Goal: Task Accomplishment & Management: Use online tool/utility

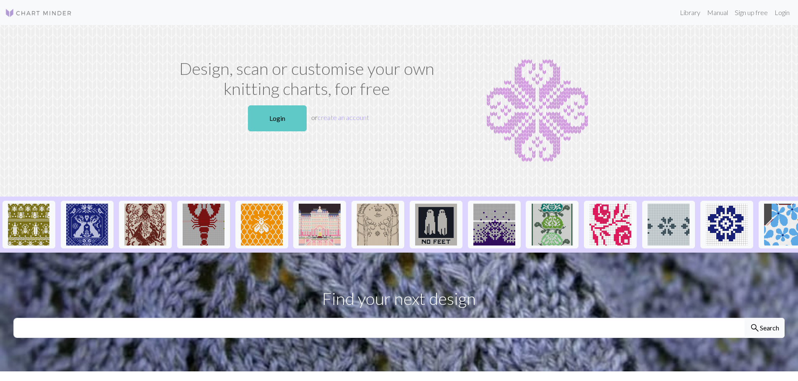
click at [291, 119] on link "Login" at bounding box center [277, 119] width 59 height 26
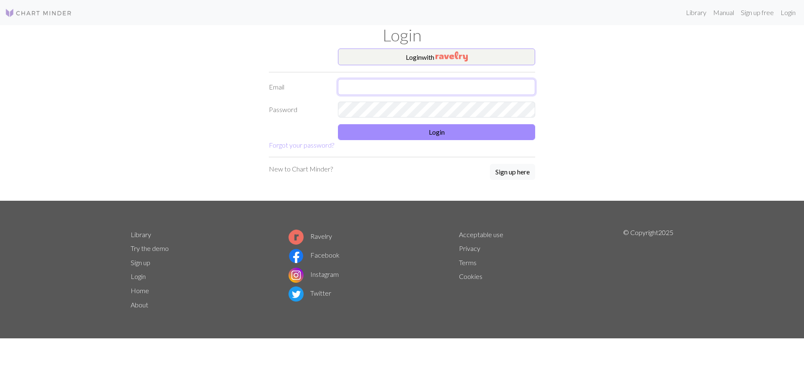
click at [399, 84] on input "text" at bounding box center [436, 87] width 197 height 16
click at [422, 52] on button "Login with" at bounding box center [436, 57] width 197 height 17
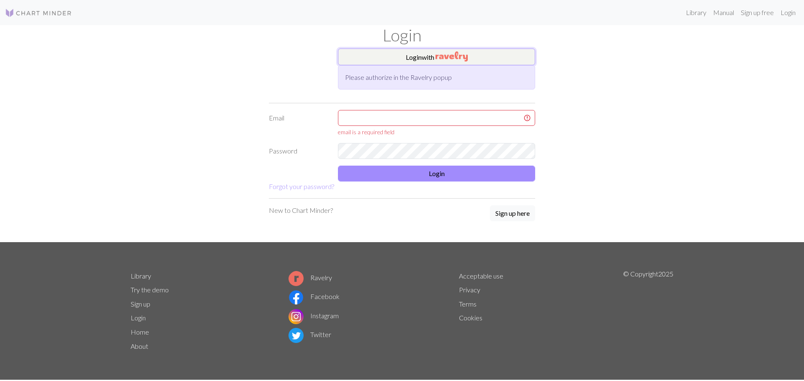
click at [412, 58] on button "Login with" at bounding box center [436, 57] width 197 height 17
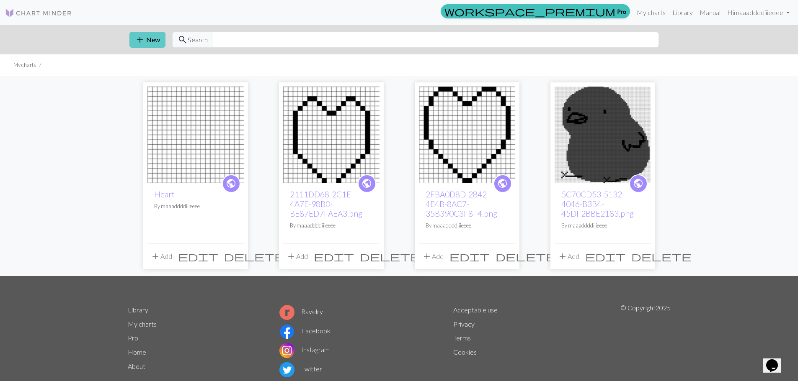
click at [160, 43] on button "add New" at bounding box center [147, 40] width 36 height 16
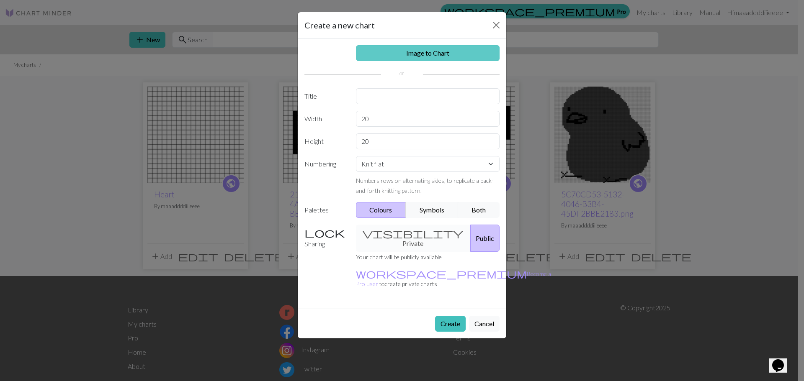
click at [432, 59] on link "Image to Chart" at bounding box center [428, 53] width 144 height 16
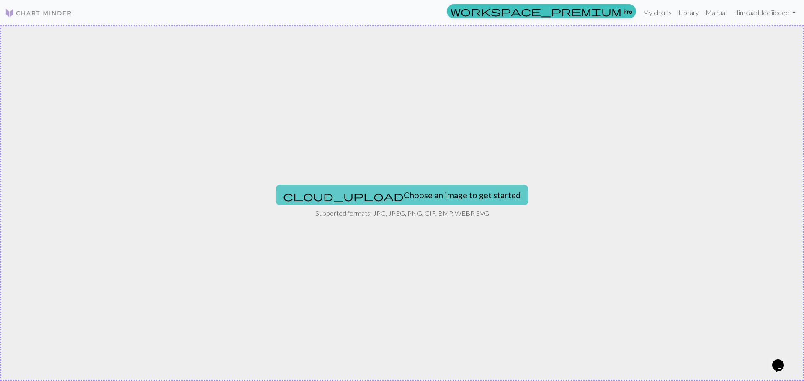
click at [415, 197] on button "cloud_upload Choose an image to get started" at bounding box center [402, 195] width 252 height 20
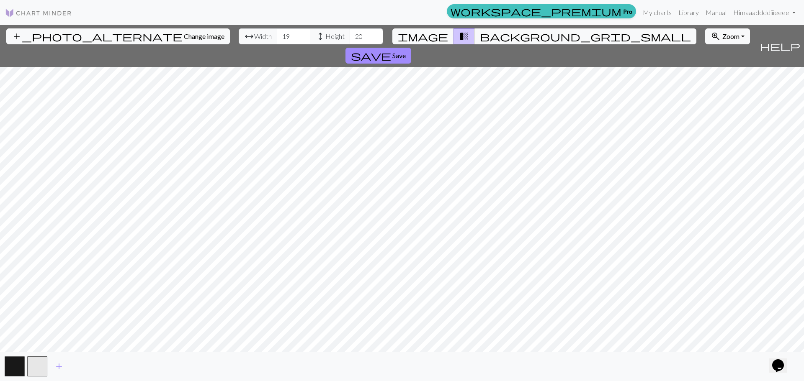
click at [407, 44] on div "add_photo_alternate Change image arrow_range Width 19 height Height 20 image tr…" at bounding box center [402, 203] width 804 height 356
click at [407, 377] on div "add_photo_alternate Change image arrow_range Width 19 height Height 20 image tr…" at bounding box center [402, 203] width 804 height 356
click at [407, 27] on div "add_photo_alternate Change image arrow_range Width 19 height Height 20 image tr…" at bounding box center [402, 203] width 804 height 356
click at [484, 34] on button "background_grid_small" at bounding box center [585, 36] width 222 height 16
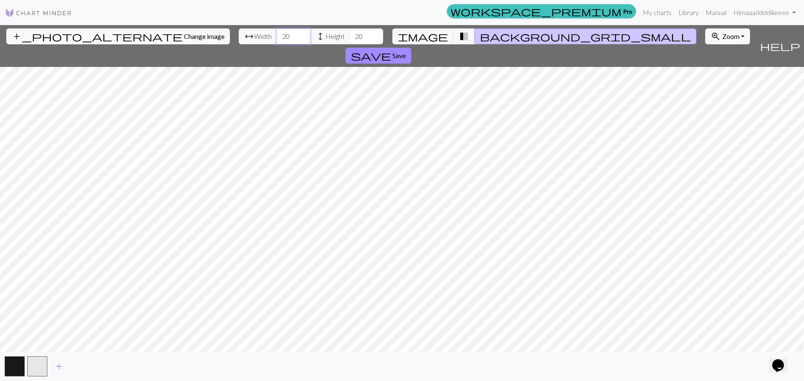
click at [277, 33] on input "20" at bounding box center [293, 36] width 33 height 16
click at [277, 33] on input "21" at bounding box center [293, 36] width 33 height 16
click at [277, 33] on input "22" at bounding box center [293, 36] width 33 height 16
click at [277, 33] on input "23" at bounding box center [293, 36] width 33 height 16
click at [277, 33] on input "24" at bounding box center [293, 36] width 33 height 16
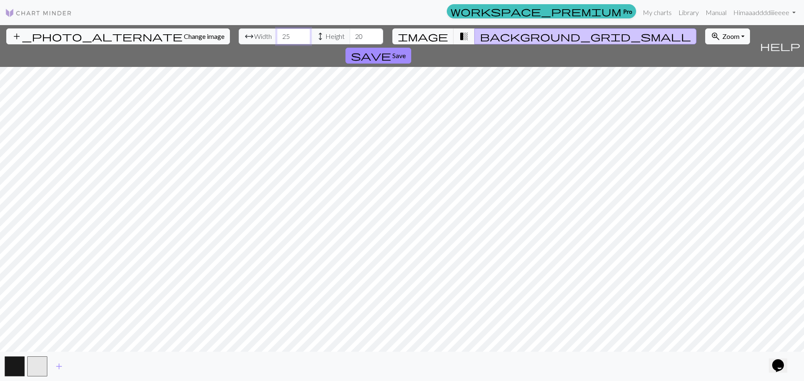
click at [277, 33] on input "25" at bounding box center [293, 36] width 33 height 16
click at [277, 33] on input "26" at bounding box center [293, 36] width 33 height 16
click at [277, 31] on input "65" at bounding box center [293, 36] width 33 height 16
click at [277, 31] on input "66" at bounding box center [293, 36] width 33 height 16
click at [277, 33] on input "67" at bounding box center [293, 36] width 33 height 16
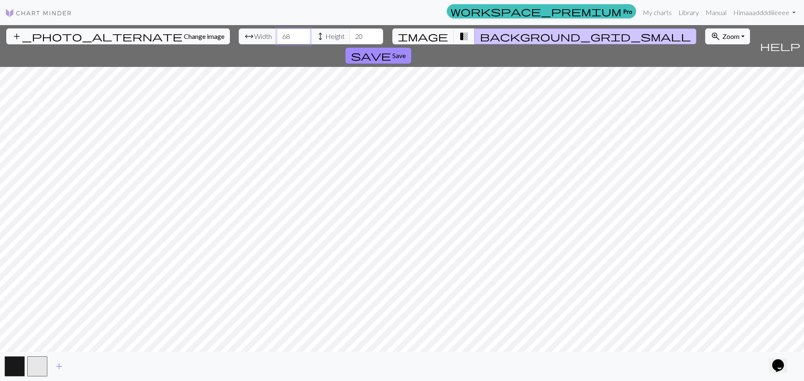
click at [277, 33] on input "68" at bounding box center [293, 36] width 33 height 16
click at [277, 33] on input "84" at bounding box center [293, 36] width 33 height 16
click at [277, 33] on input "85" at bounding box center [293, 36] width 33 height 16
type input "86"
click at [277, 33] on input "86" at bounding box center [293, 36] width 33 height 16
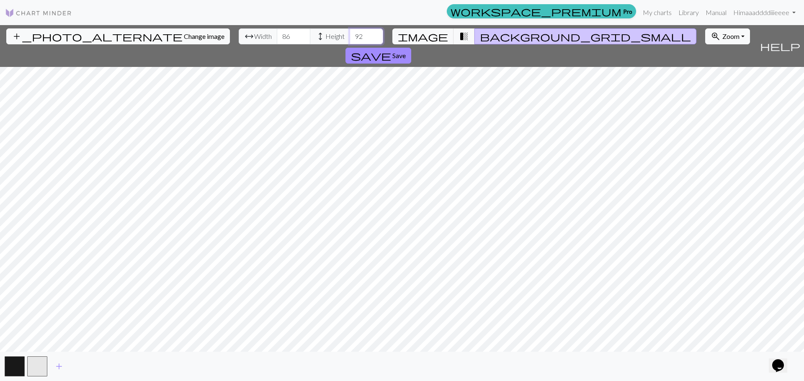
click at [350, 33] on input "92" at bounding box center [366, 36] width 33 height 16
click at [350, 33] on input "93" at bounding box center [366, 36] width 33 height 16
click at [350, 33] on input "94" at bounding box center [366, 36] width 33 height 16
click at [350, 33] on input "95" at bounding box center [366, 36] width 33 height 16
click at [350, 33] on input "96" at bounding box center [366, 36] width 33 height 16
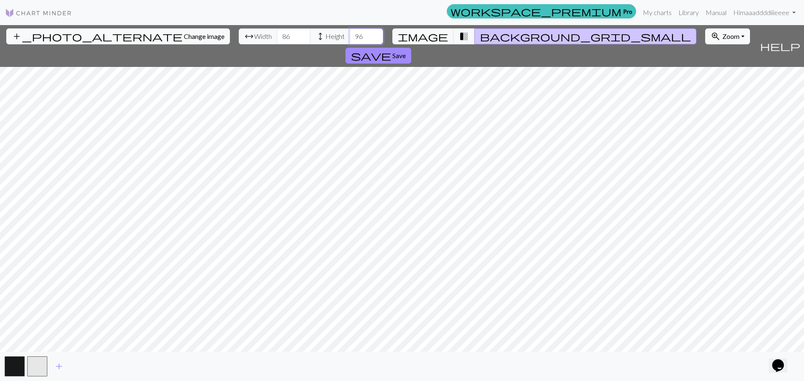
click at [350, 33] on input "97" at bounding box center [366, 36] width 33 height 16
click at [350, 33] on input "98" at bounding box center [366, 36] width 33 height 16
click at [350, 33] on input "99" at bounding box center [366, 36] width 33 height 16
type input "100"
click at [350, 33] on input "100" at bounding box center [366, 36] width 33 height 16
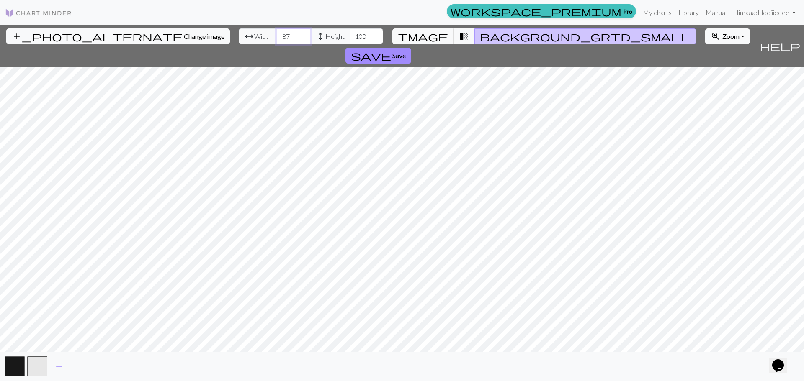
click at [277, 34] on input "87" at bounding box center [293, 36] width 33 height 16
click at [277, 34] on input "88" at bounding box center [293, 36] width 33 height 16
click at [277, 34] on input "89" at bounding box center [293, 36] width 33 height 16
click at [277, 34] on input "99" at bounding box center [293, 36] width 33 height 16
click at [277, 34] on input "100" at bounding box center [293, 36] width 33 height 16
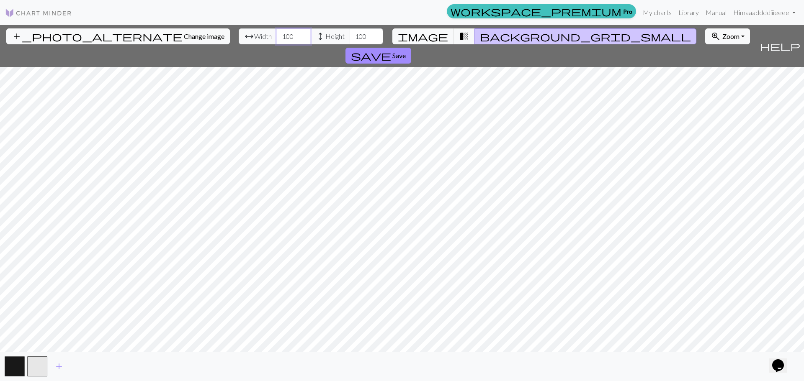
click at [277, 36] on input "100" at bounding box center [293, 36] width 33 height 16
type input "150"
click at [350, 36] on input "100" at bounding box center [366, 36] width 33 height 16
type input "150"
click at [277, 37] on input "150" at bounding box center [293, 36] width 33 height 16
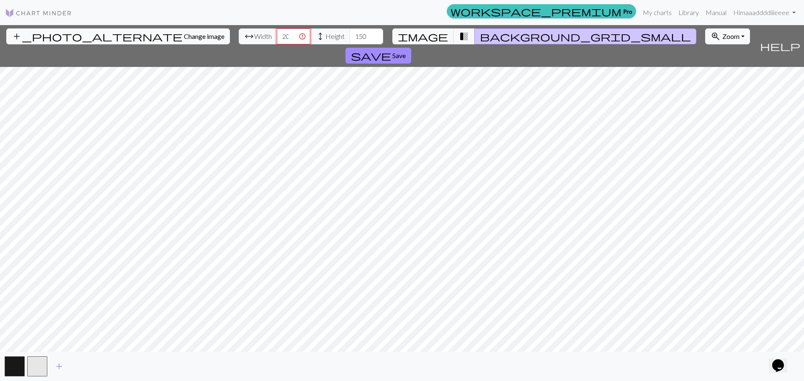
scroll to position [0, 6]
click at [350, 36] on input "150" at bounding box center [366, 36] width 33 height 16
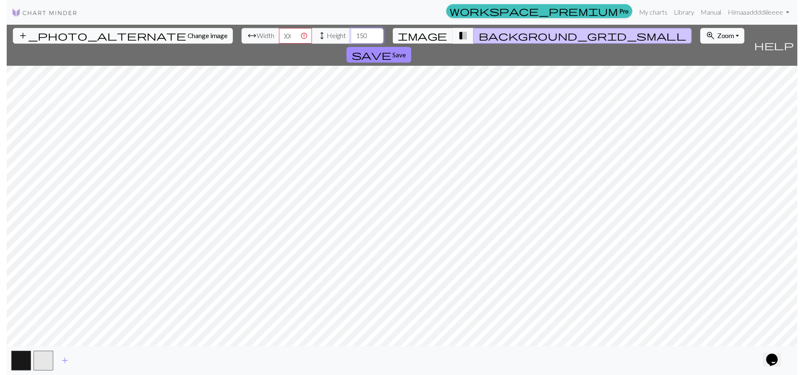
scroll to position [0, 0]
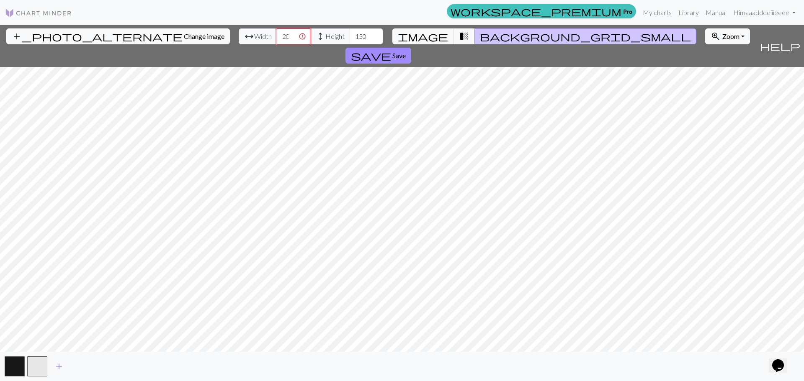
click at [277, 30] on input "2000" at bounding box center [293, 36] width 33 height 16
click at [277, 33] on input "2000" at bounding box center [293, 36] width 33 height 16
type input "200"
click at [350, 37] on input "150" at bounding box center [366, 36] width 33 height 16
drag, startPoint x: 324, startPoint y: 36, endPoint x: 312, endPoint y: 37, distance: 11.4
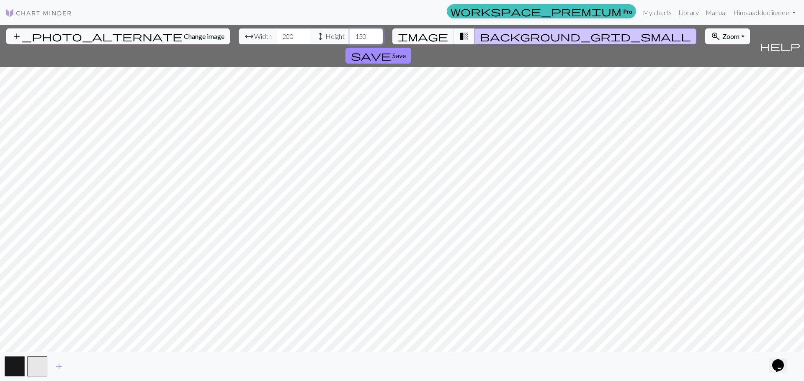
click at [350, 37] on input "150" at bounding box center [366, 36] width 33 height 16
type input "200"
click at [705, 41] on button "zoom_in Zoom Zoom" at bounding box center [727, 36] width 45 height 16
click at [706, 71] on button "Fit width" at bounding box center [739, 68] width 66 height 13
click at [705, 40] on button "zoom_in Zoom Zoom" at bounding box center [727, 36] width 45 height 16
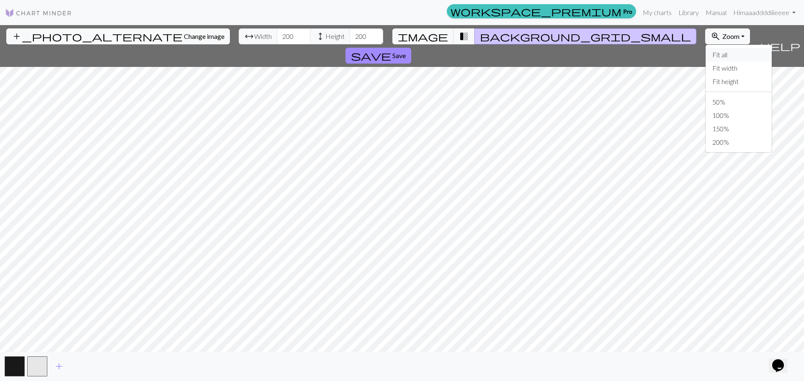
click at [706, 56] on button "Fit all" at bounding box center [739, 54] width 66 height 13
click at [440, 37] on span "image" at bounding box center [423, 37] width 50 height 12
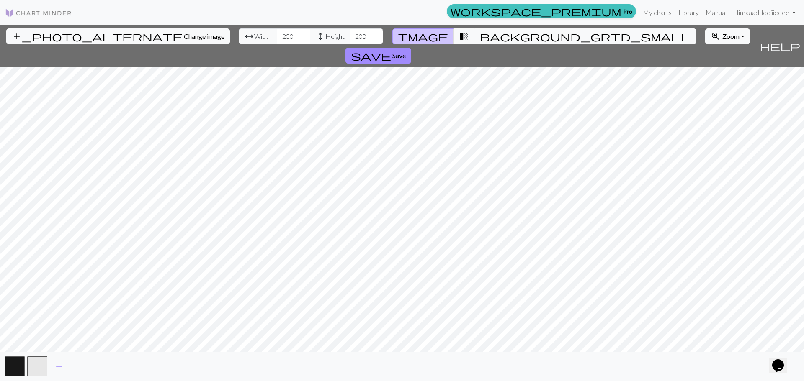
click at [370, 370] on div "add_photo_alternate Change image arrow_range Width 200 height Height 200 image …" at bounding box center [402, 203] width 804 height 356
click at [480, 41] on span "background_grid_small" at bounding box center [585, 37] width 211 height 12
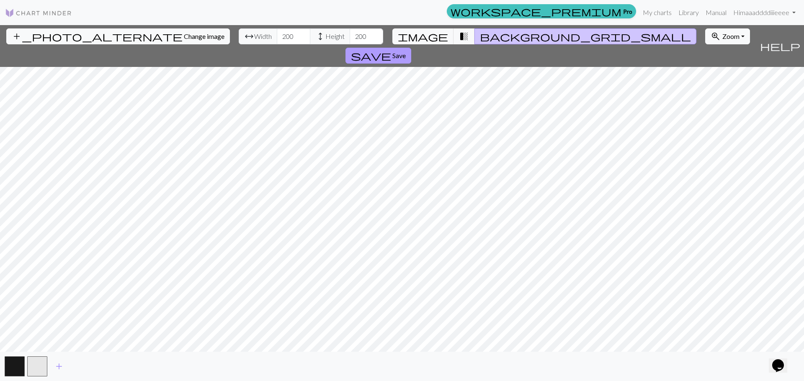
click at [406, 52] on span "Save" at bounding box center [398, 56] width 13 height 8
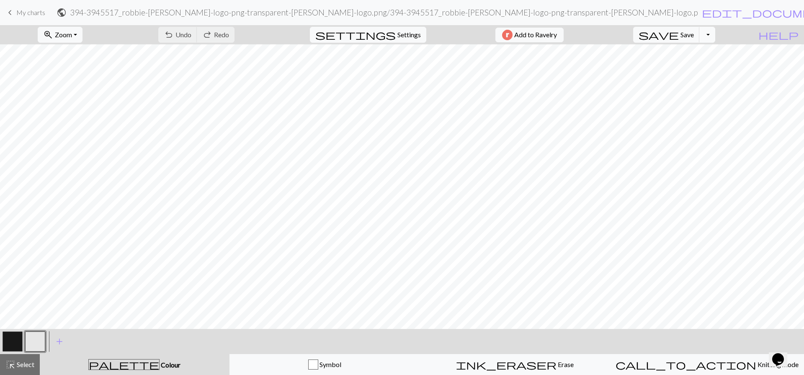
click at [715, 39] on button "Toggle Dropdown" at bounding box center [707, 35] width 16 height 16
click at [714, 66] on button "save_alt Download" at bounding box center [646, 66] width 138 height 13
click at [715, 34] on button "Toggle Dropdown" at bounding box center [707, 35] width 16 height 16
click at [714, 71] on button "save_alt Download" at bounding box center [646, 66] width 138 height 13
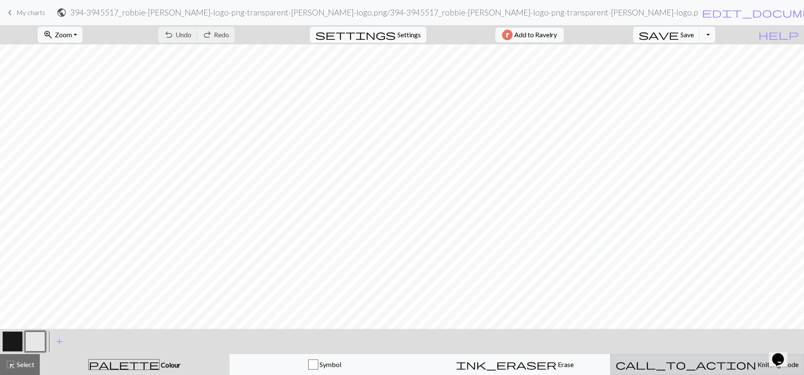
click at [756, 361] on span "Knitting mode" at bounding box center [777, 365] width 42 height 8
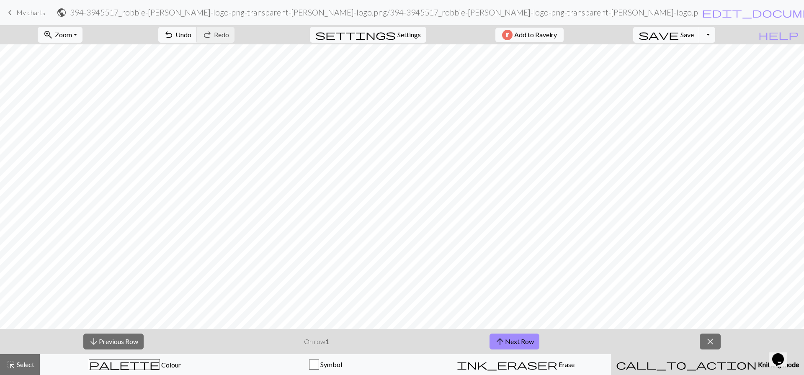
click at [757, 365] on span "Knitting mode" at bounding box center [778, 365] width 42 height 8
click at [714, 345] on span "close" at bounding box center [710, 342] width 10 height 12
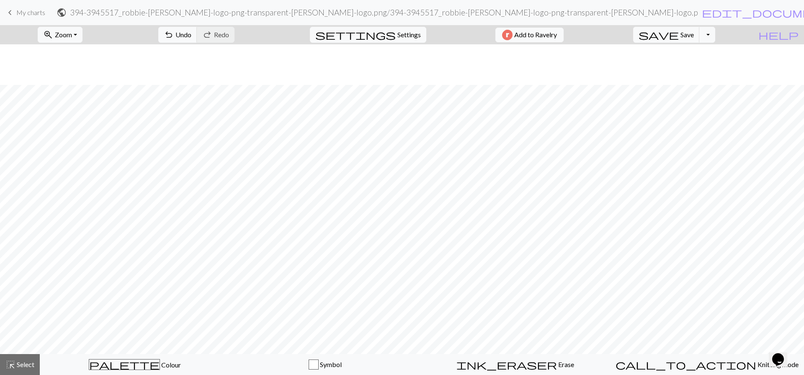
scroll to position [42, 0]
click at [36, 364] on button "highlight_alt Select Select" at bounding box center [20, 364] width 40 height 21
click at [30, 366] on span "Select" at bounding box center [24, 365] width 19 height 8
click at [715, 39] on button "Toggle Dropdown" at bounding box center [707, 35] width 16 height 16
click at [704, 53] on button "file_copy Save a copy" at bounding box center [646, 52] width 138 height 13
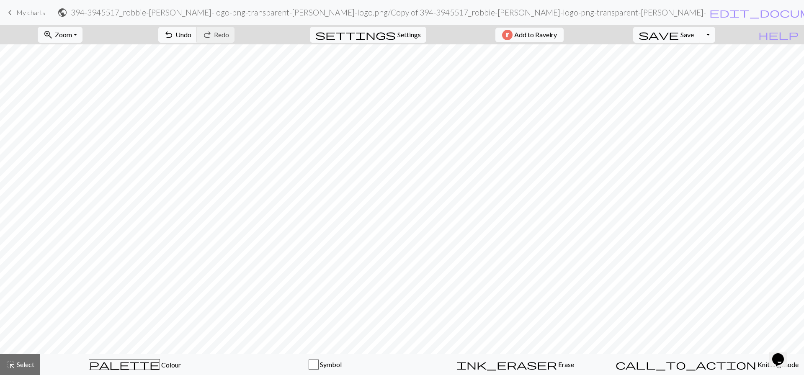
click at [715, 39] on button "Toggle Dropdown" at bounding box center [707, 35] width 16 height 16
click at [706, 62] on button "save_alt Download" at bounding box center [646, 66] width 138 height 13
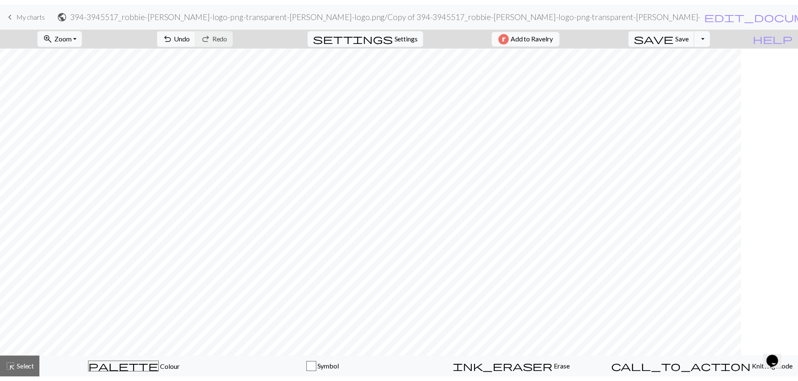
scroll to position [0, 529]
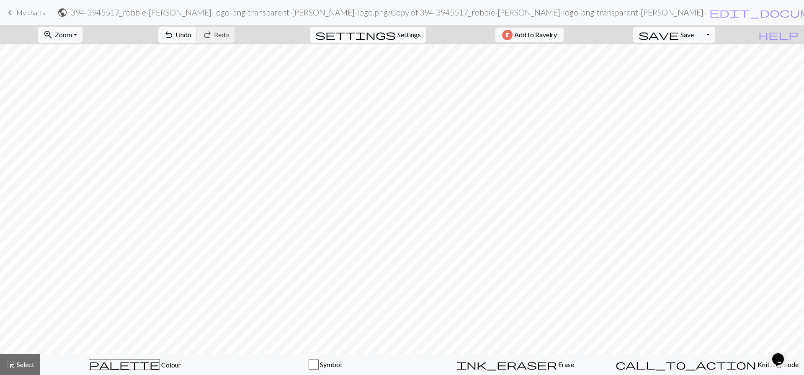
click at [405, 36] on span "Settings" at bounding box center [408, 35] width 23 height 10
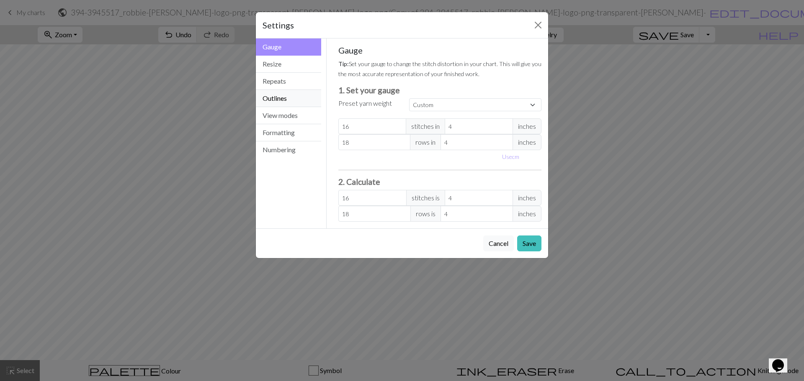
click at [295, 98] on button "Outlines" at bounding box center [288, 98] width 65 height 17
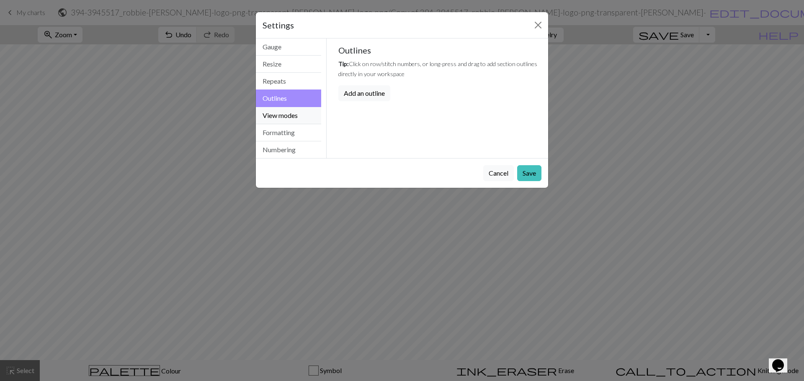
click at [291, 112] on button "View modes" at bounding box center [288, 115] width 65 height 17
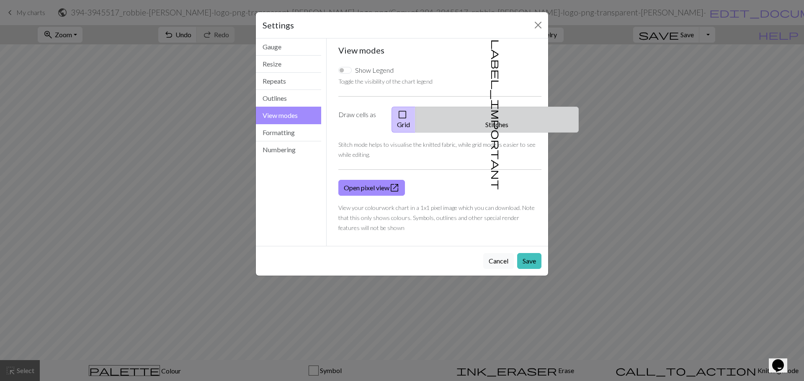
click at [512, 118] on button "label_important Stitches" at bounding box center [496, 120] width 163 height 26
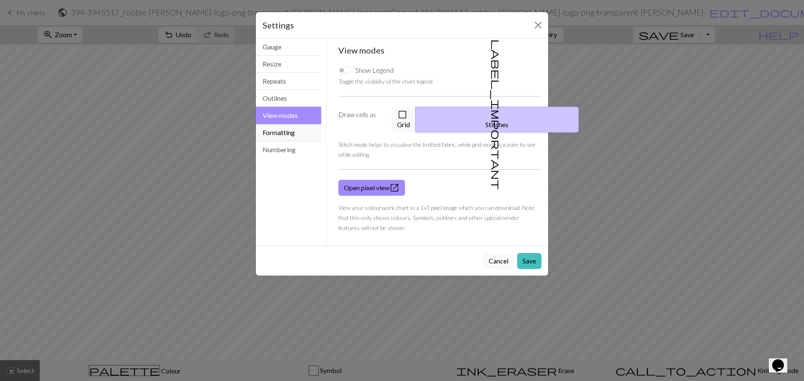
click at [299, 135] on button "Formatting" at bounding box center [288, 132] width 65 height 17
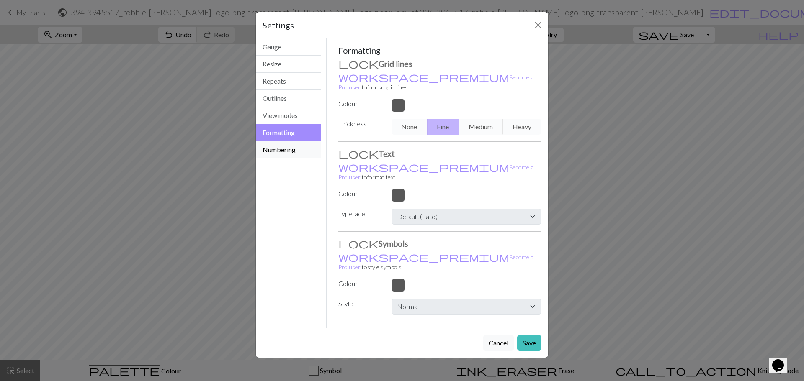
click at [304, 147] on button "Numbering" at bounding box center [288, 150] width 65 height 17
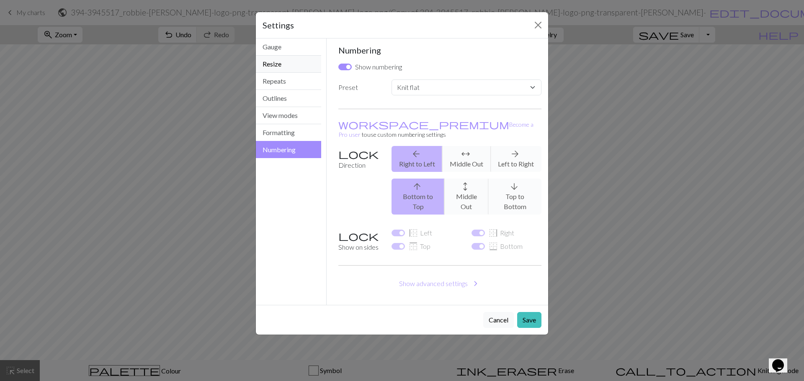
click at [299, 63] on button "Resize" at bounding box center [288, 64] width 65 height 17
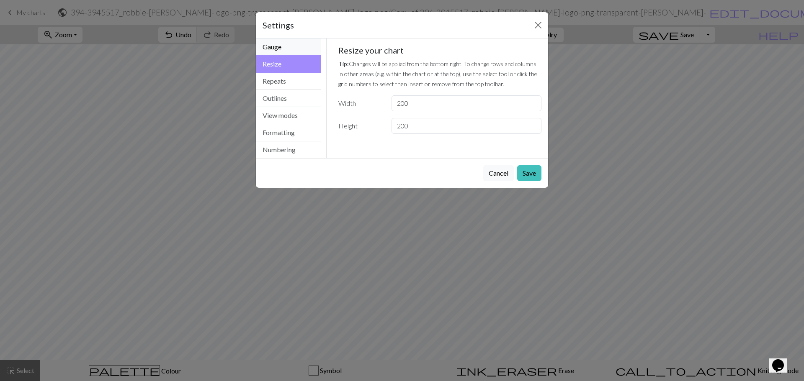
click at [298, 52] on button "Gauge" at bounding box center [288, 47] width 65 height 17
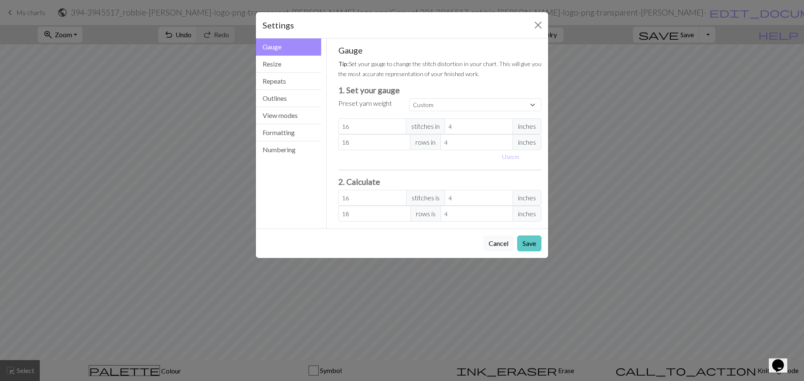
click at [527, 248] on button "Save" at bounding box center [529, 244] width 24 height 16
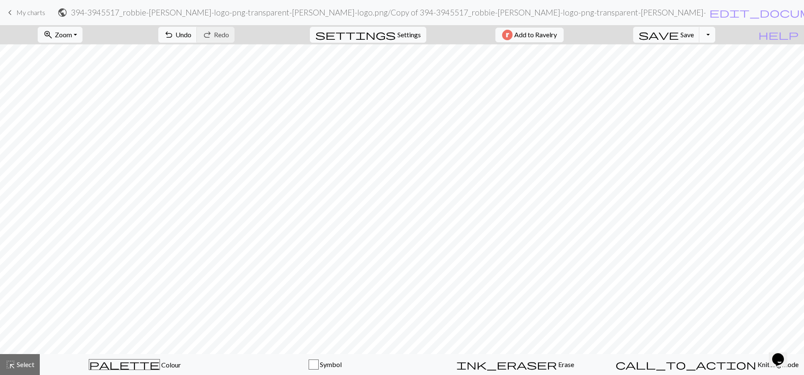
click at [715, 34] on button "Toggle Dropdown" at bounding box center [707, 35] width 16 height 16
click at [713, 65] on button "save_alt Download" at bounding box center [646, 66] width 138 height 13
click at [694, 37] on span "Save" at bounding box center [686, 35] width 13 height 8
click at [697, 39] on button "save Save Save" at bounding box center [666, 35] width 67 height 16
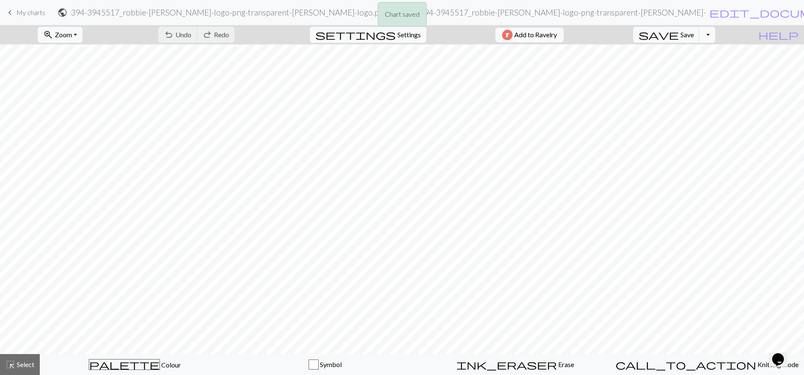
click at [689, 15] on div "Chart saved" at bounding box center [402, 16] width 804 height 33
click at [695, 11] on div "Chart saved" at bounding box center [402, 16] width 804 height 33
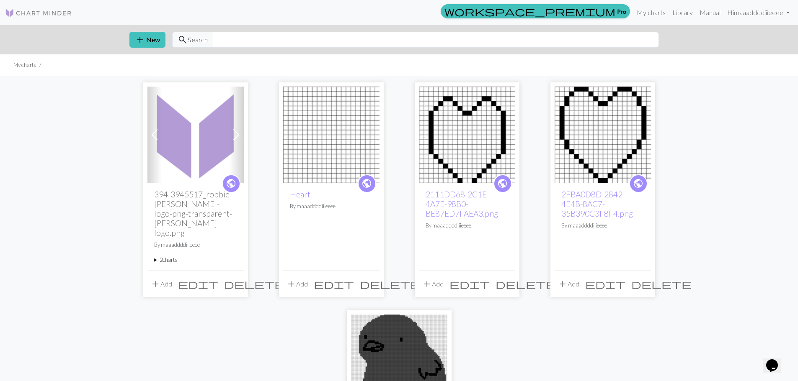
click at [165, 256] on summary "2 charts" at bounding box center [195, 260] width 83 height 8
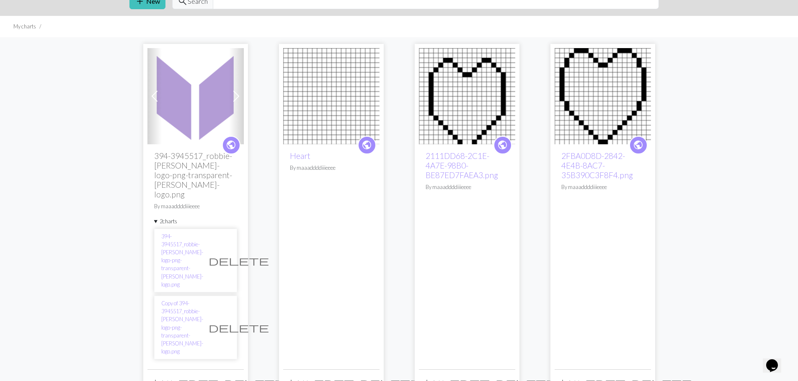
scroll to position [42, 0]
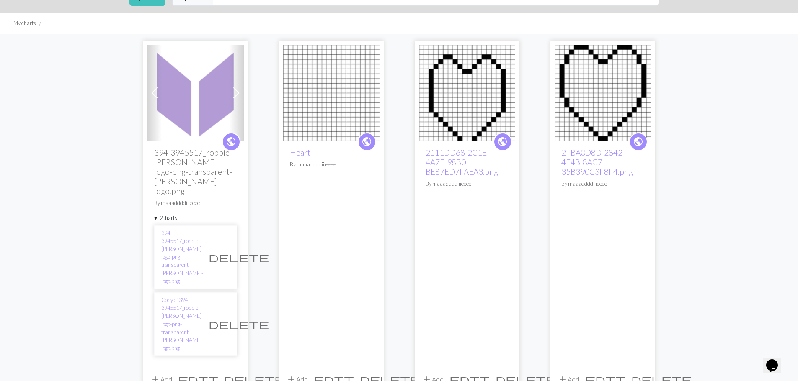
click at [222, 319] on span "delete" at bounding box center [239, 325] width 60 height 12
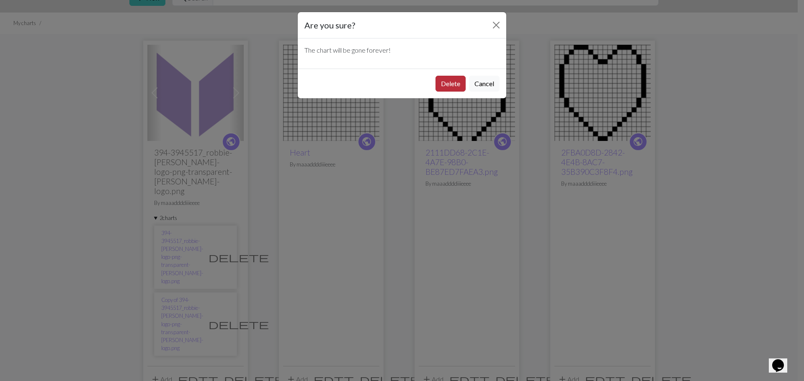
click at [450, 91] on button "Delete" at bounding box center [450, 84] width 30 height 16
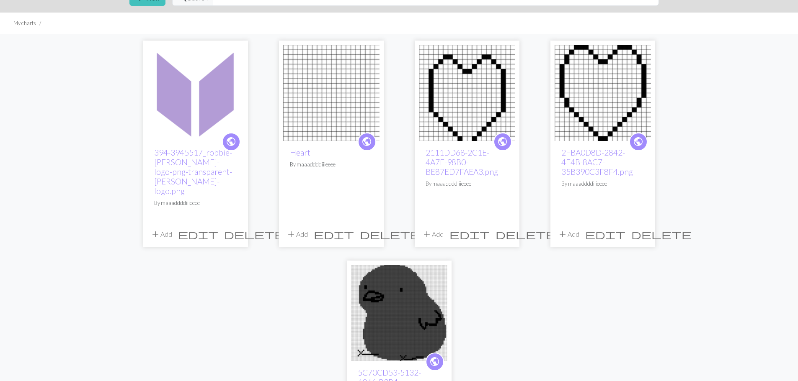
scroll to position [42, 0]
click at [204, 182] on link "394-3945517_robbie-[PERSON_NAME]-logo-png-transparent-[PERSON_NAME]-logo.png" at bounding box center [193, 172] width 78 height 48
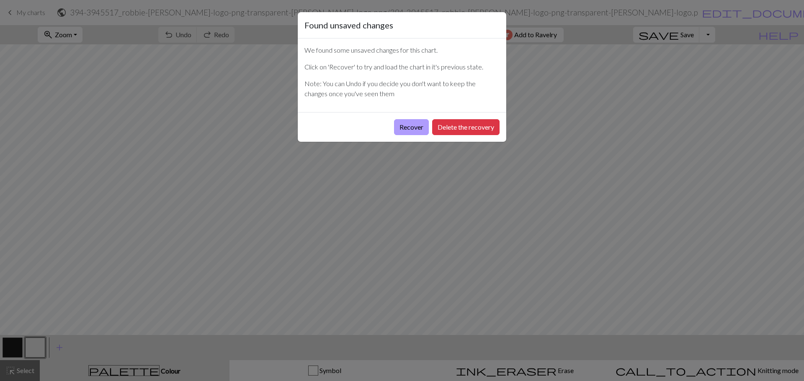
click at [405, 131] on button "Recover" at bounding box center [411, 127] width 35 height 16
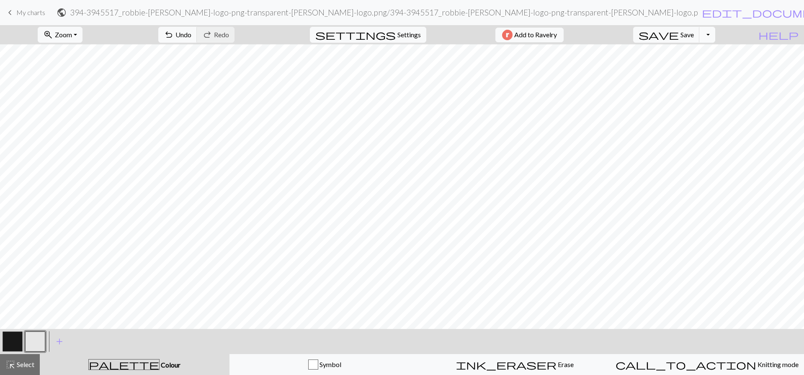
click at [715, 34] on button "Toggle Dropdown" at bounding box center [707, 35] width 16 height 16
click at [701, 68] on button "save_alt Download" at bounding box center [646, 66] width 138 height 13
click at [28, 12] on div "Your download is being prepared..." at bounding box center [402, 20] width 804 height 40
drag, startPoint x: 10, startPoint y: 11, endPoint x: 434, endPoint y: 36, distance: 424.5
click at [10, 11] on span "keyboard_arrow_left" at bounding box center [10, 13] width 10 height 12
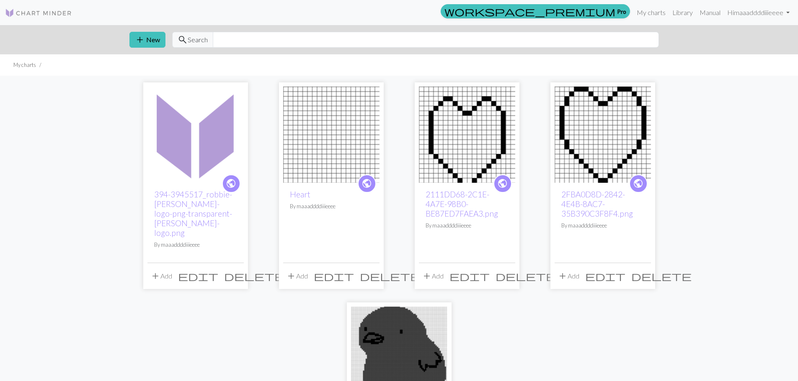
click at [472, 169] on img at bounding box center [467, 135] width 96 height 96
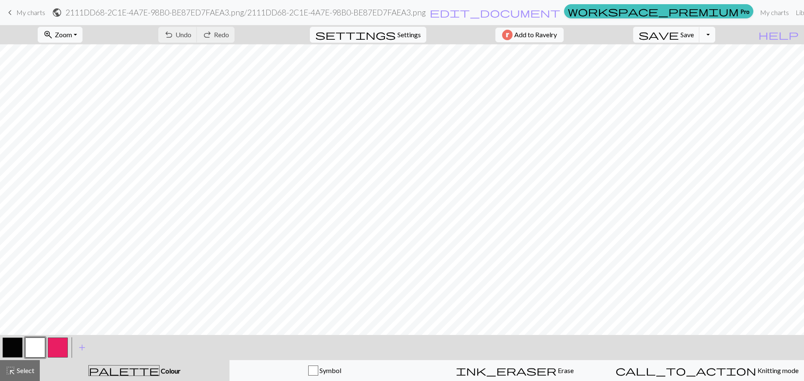
click at [715, 34] on button "Toggle Dropdown" at bounding box center [707, 35] width 16 height 16
click at [694, 66] on button "save_alt Download" at bounding box center [646, 66] width 138 height 13
click at [795, 36] on span "help" at bounding box center [778, 35] width 40 height 12
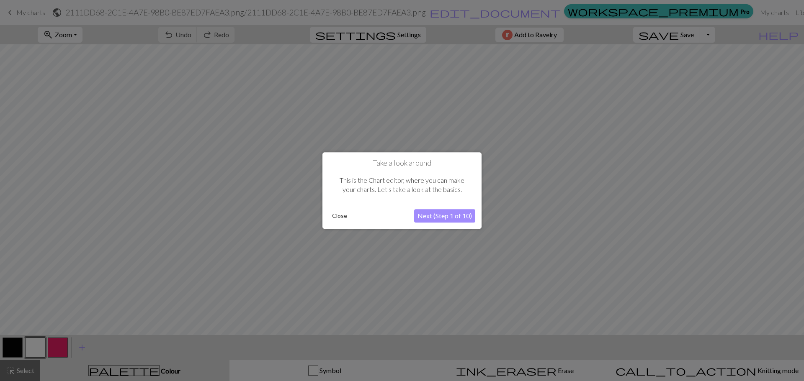
click at [332, 216] on button "Close" at bounding box center [340, 216] width 22 height 13
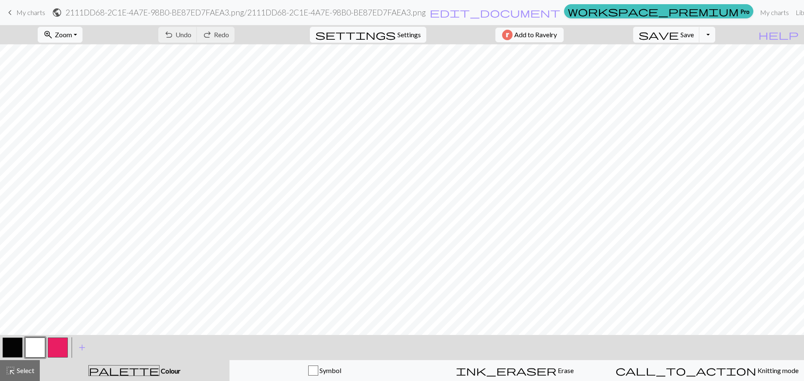
click at [792, 8] on link "Library" at bounding box center [805, 12] width 27 height 17
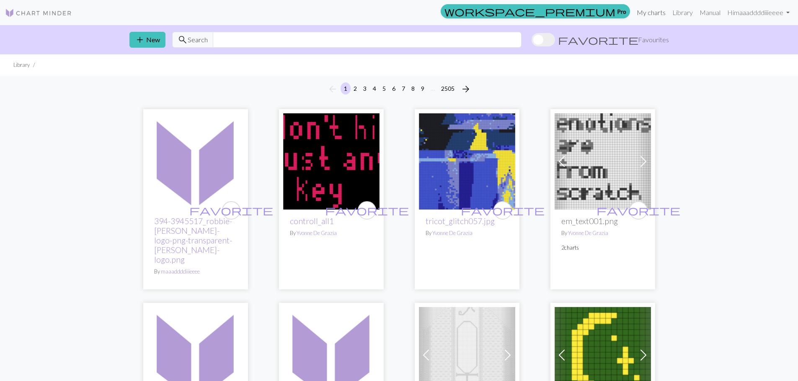
click at [656, 8] on link "My charts" at bounding box center [651, 12] width 36 height 17
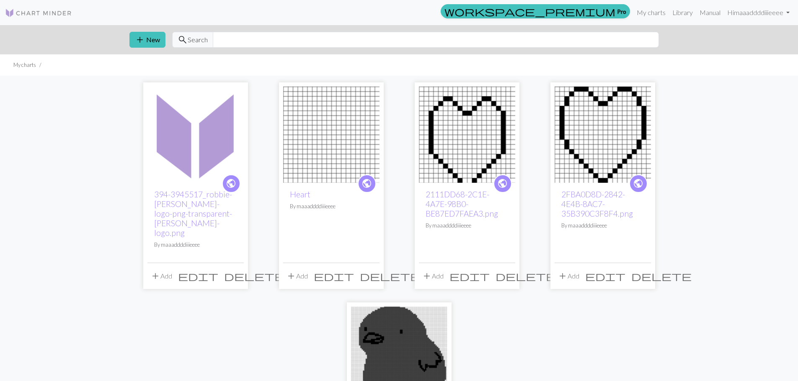
click at [179, 121] on img at bounding box center [195, 135] width 96 height 96
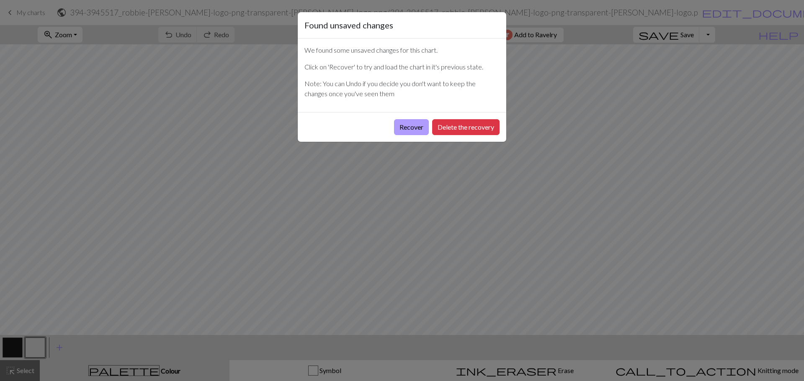
click at [402, 132] on button "Recover" at bounding box center [411, 127] width 35 height 16
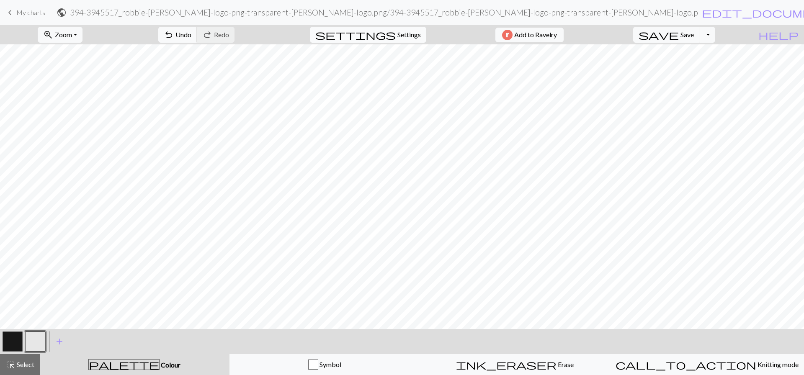
click at [402, 33] on span "Settings" at bounding box center [408, 35] width 23 height 10
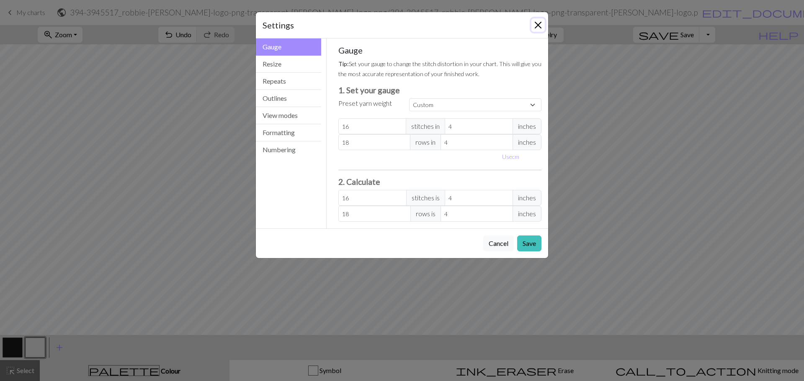
click at [541, 28] on button "Close" at bounding box center [537, 24] width 13 height 13
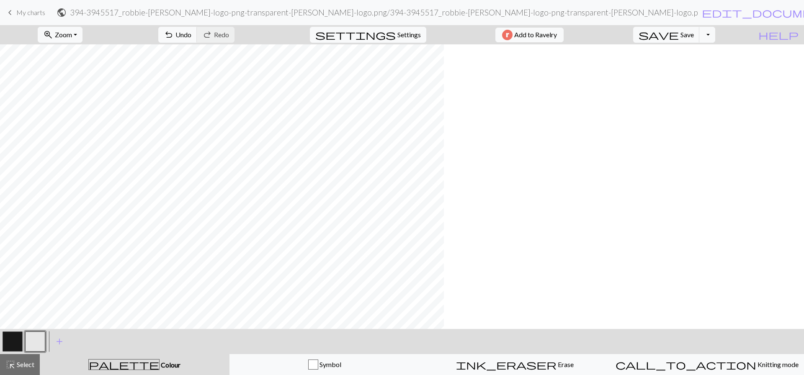
scroll to position [0, 332]
click at [72, 34] on span "Zoom" at bounding box center [63, 35] width 17 height 8
click at [81, 54] on button "Fit all" at bounding box center [71, 52] width 66 height 13
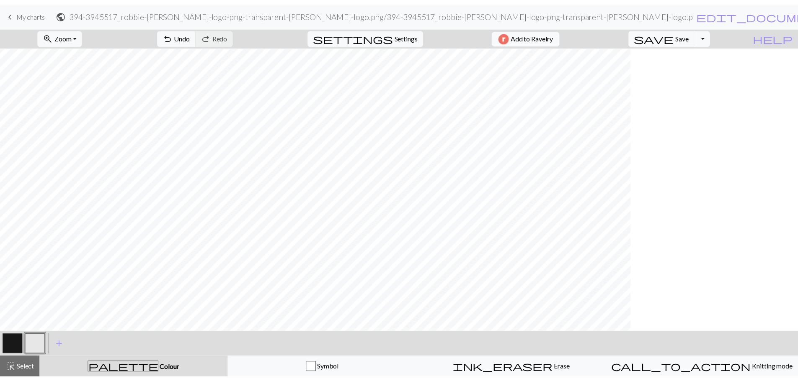
scroll to position [0, 0]
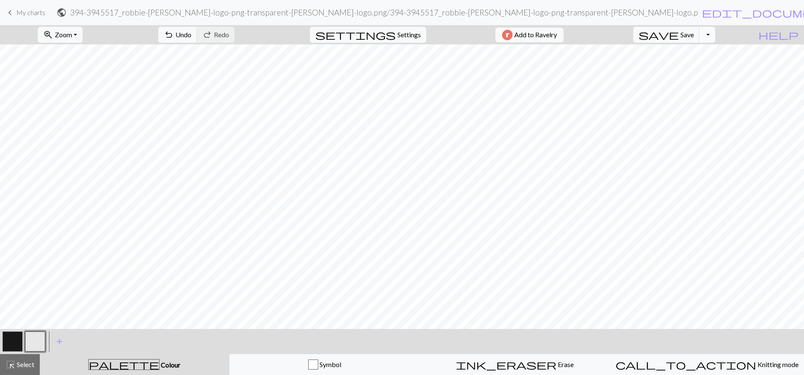
click at [715, 39] on button "Toggle Dropdown" at bounding box center [707, 35] width 16 height 16
click at [713, 65] on button "save_alt Download" at bounding box center [646, 66] width 138 height 13
click at [407, 8] on div "Your download is being prepared..." at bounding box center [402, 17] width 111 height 31
click at [715, 34] on button "Toggle Dropdown" at bounding box center [707, 35] width 16 height 16
click at [715, 65] on button "save_alt Download" at bounding box center [646, 66] width 138 height 13
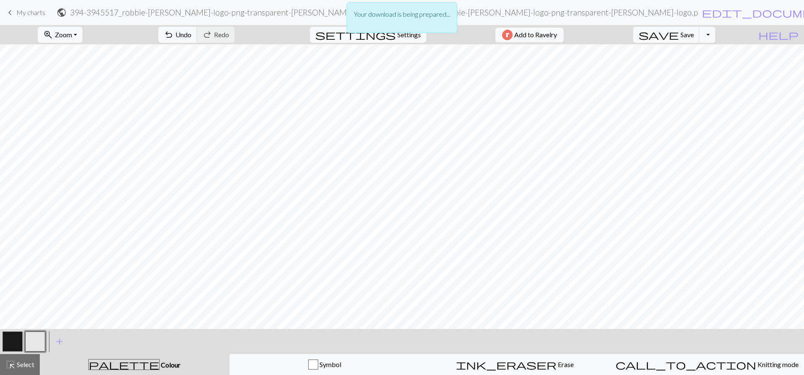
click at [569, 36] on div "Your download is being prepared..." at bounding box center [402, 20] width 804 height 40
click at [543, 34] on span "Add to Ravelry" at bounding box center [535, 35] width 43 height 10
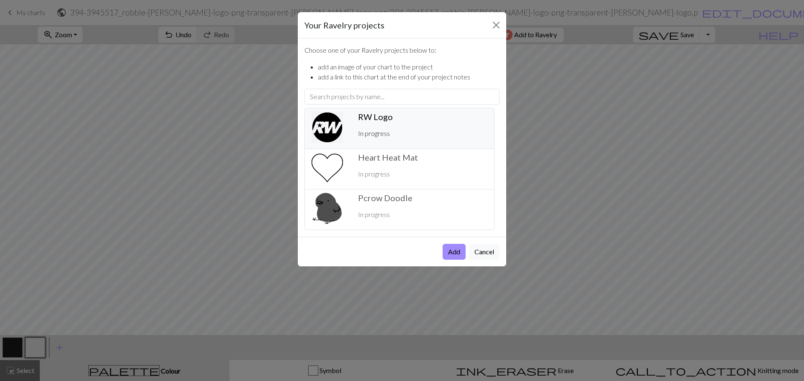
click at [430, 121] on h5 "RW Logo ️" at bounding box center [422, 117] width 129 height 10
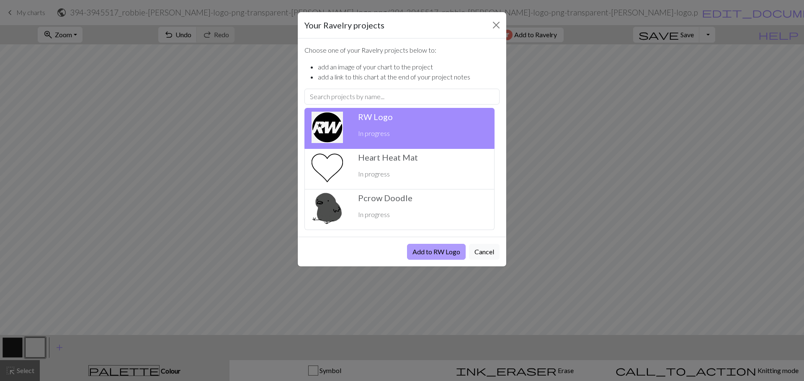
click at [440, 251] on button "Add to RW Logo" at bounding box center [436, 252] width 59 height 16
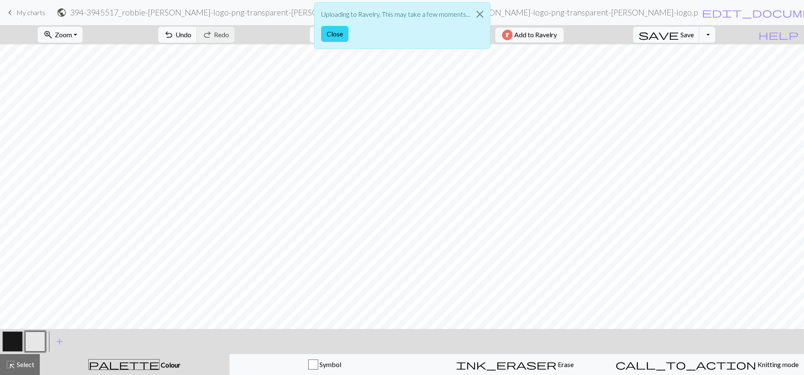
click at [335, 39] on button "Close" at bounding box center [334, 34] width 27 height 16
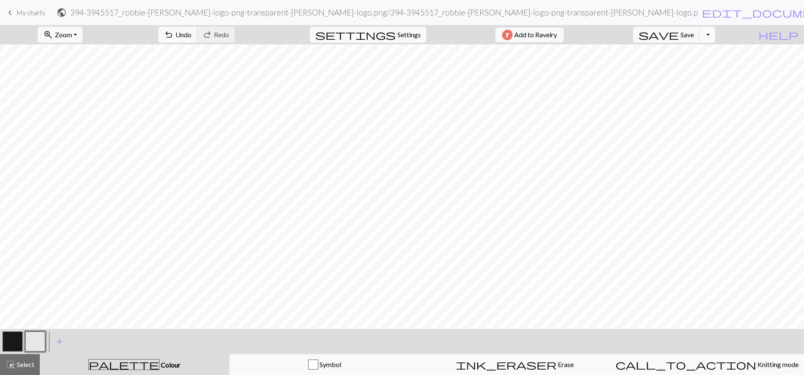
click at [715, 36] on button "Toggle Dropdown" at bounding box center [707, 35] width 16 height 16
click at [708, 65] on button "save_alt Download" at bounding box center [646, 66] width 138 height 13
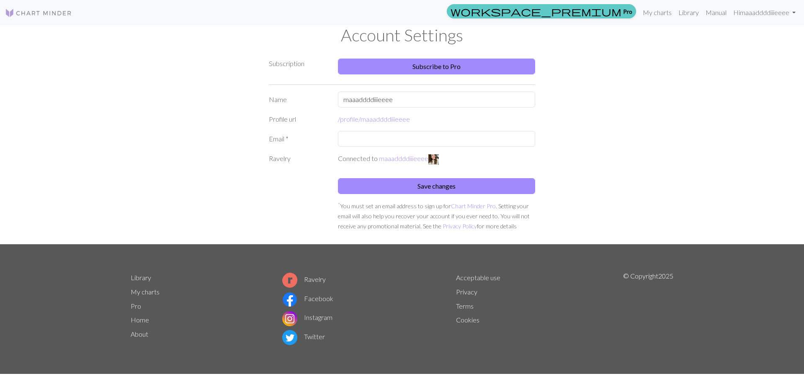
click at [624, 12] on link "workspace_premium Pro" at bounding box center [541, 11] width 189 height 14
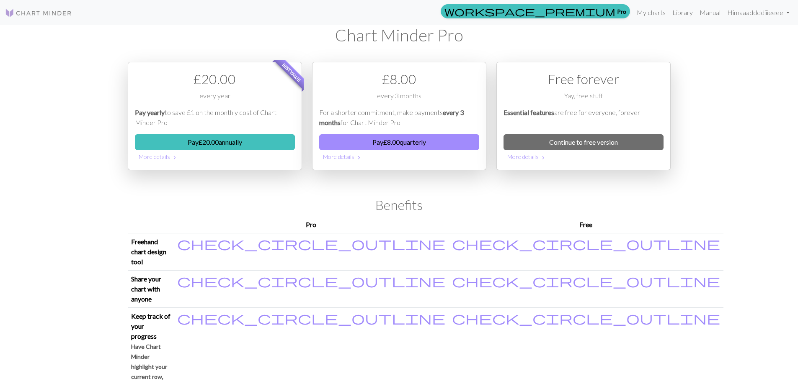
click at [51, 16] on img at bounding box center [38, 13] width 67 height 10
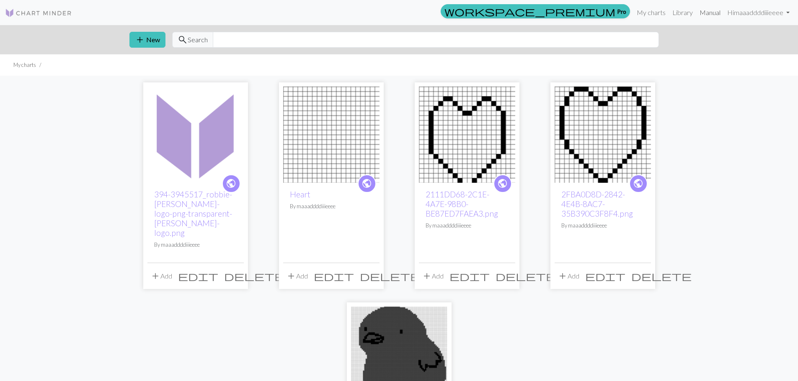
click at [708, 15] on link "Manual" at bounding box center [710, 12] width 28 height 17
click at [686, 13] on link "Library" at bounding box center [682, 12] width 27 height 17
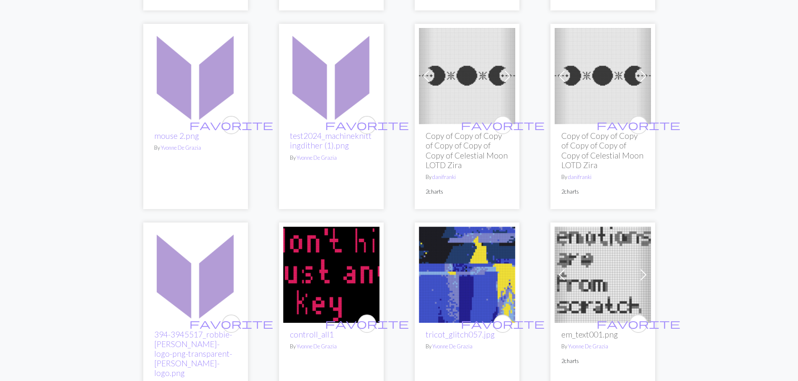
scroll to position [251, 0]
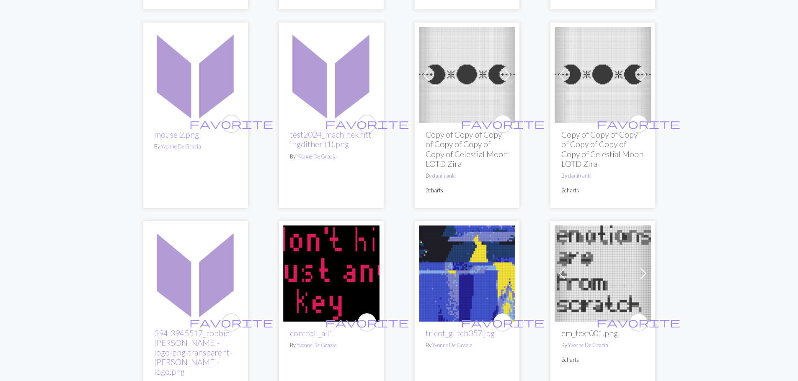
click at [340, 292] on img at bounding box center [331, 274] width 96 height 96
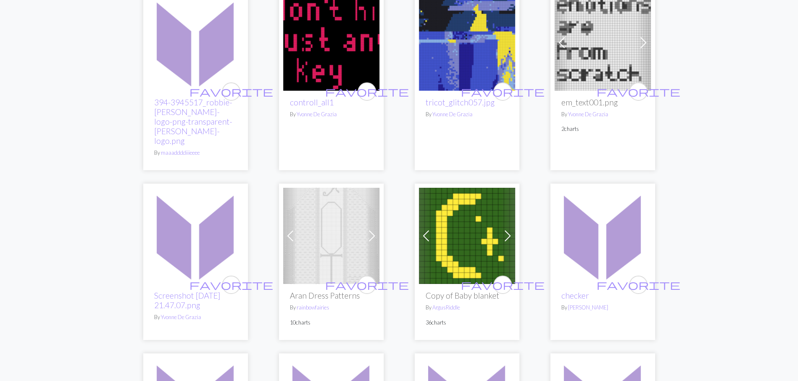
scroll to position [502, 0]
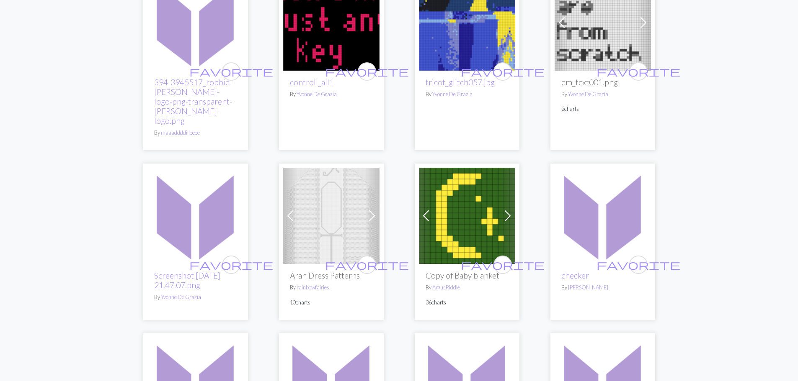
click at [325, 204] on img at bounding box center [331, 216] width 96 height 96
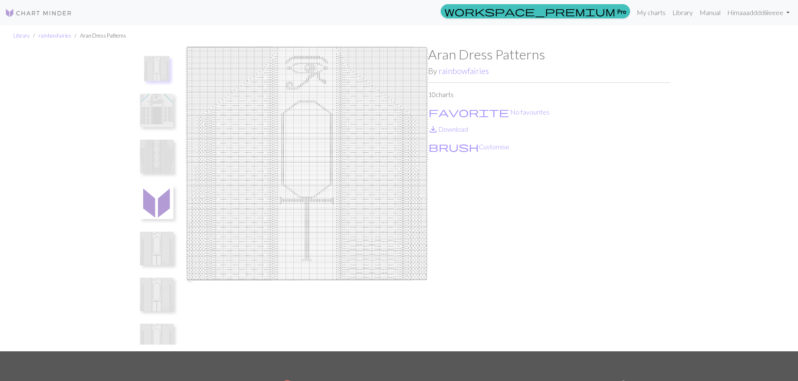
click at [160, 106] on img at bounding box center [156, 110] width 33 height 33
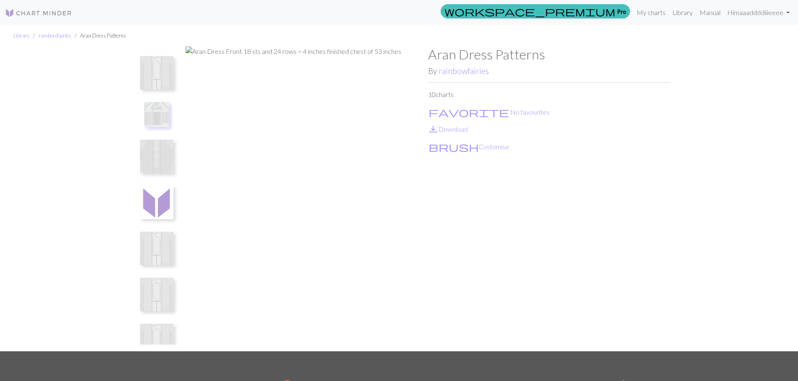
click at [168, 80] on img at bounding box center [156, 72] width 33 height 33
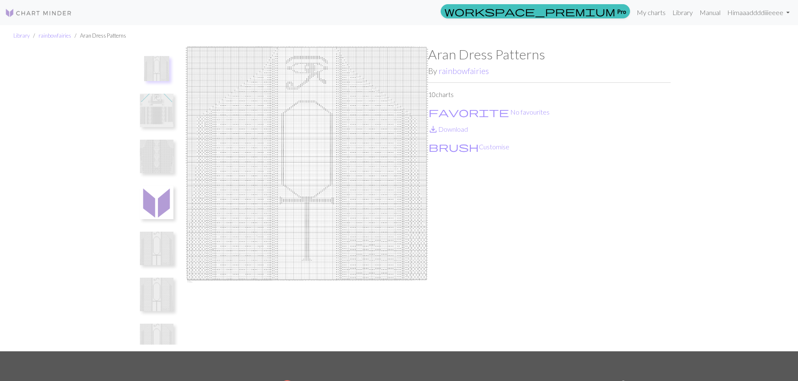
click at [206, 50] on img at bounding box center [306, 198] width 242 height 305
click at [168, 172] on img at bounding box center [156, 156] width 33 height 33
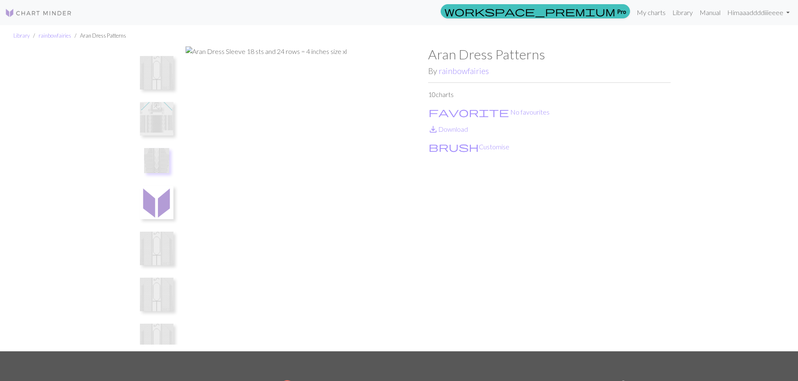
click at [165, 198] on img at bounding box center [156, 202] width 33 height 33
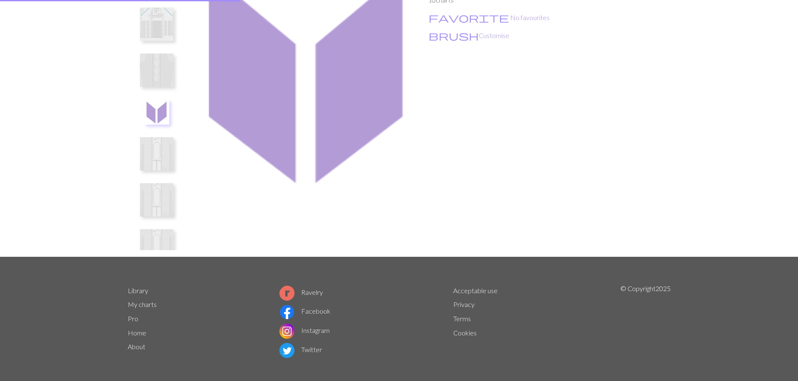
scroll to position [100, 0]
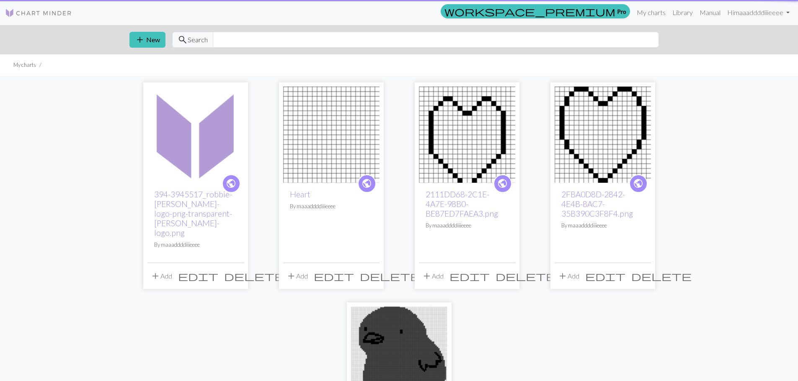
scroll to position [42, 0]
